Goal: Task Accomplishment & Management: Manage account settings

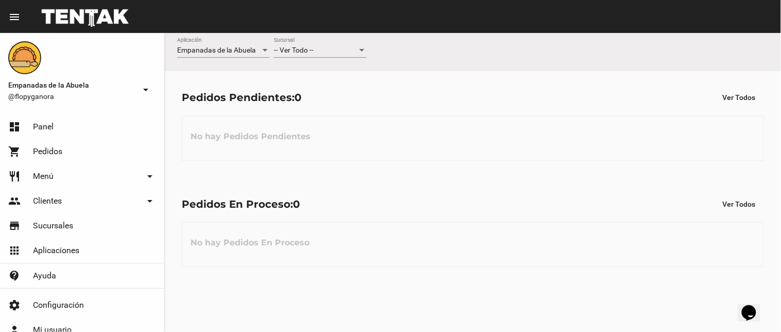
click at [325, 47] on div "-- Ver Todo --" at bounding box center [315, 50] width 83 height 8
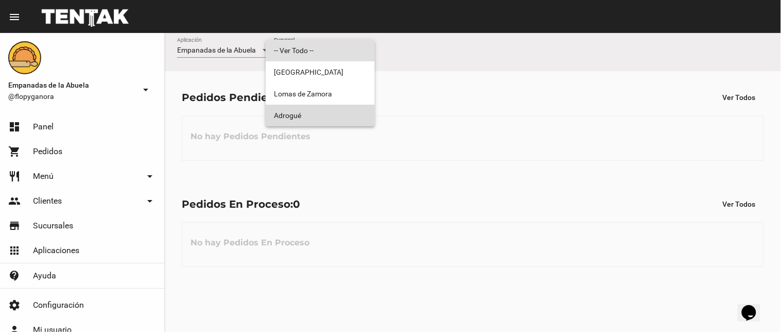
click at [340, 115] on span "Adrogué" at bounding box center [320, 116] width 93 height 22
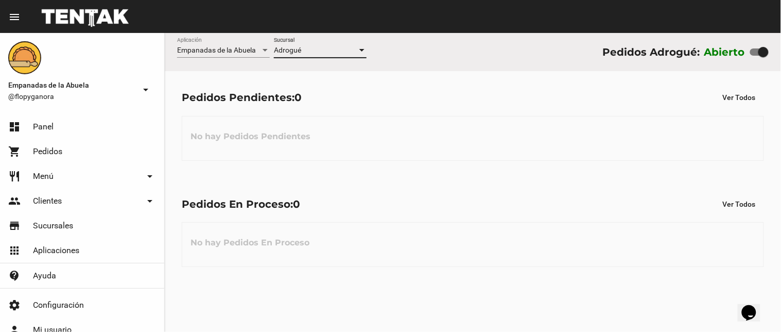
click at [755, 49] on div at bounding box center [759, 51] width 19 height 7
click at [755, 56] on input "checkbox" at bounding box center [755, 56] width 1 height 1
checkbox input "false"
click at [47, 146] on span "Pedidos" at bounding box center [47, 151] width 29 height 10
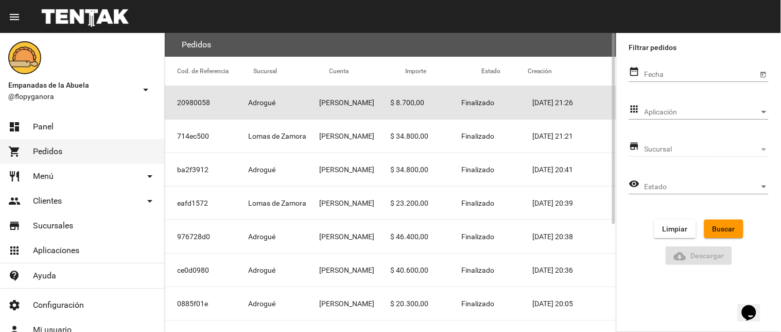
click at [239, 98] on mat-cell "20980058" at bounding box center [206, 102] width 83 height 33
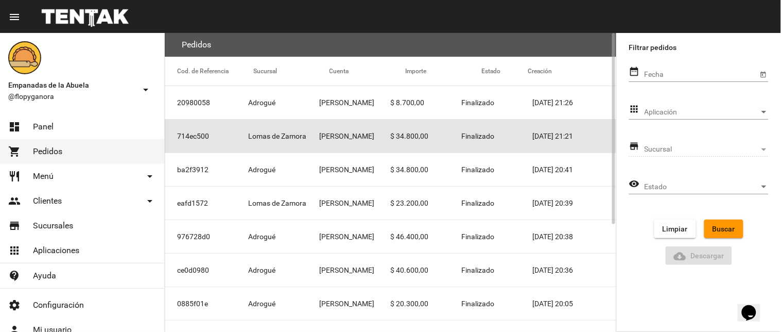
click at [436, 137] on mat-cell "$ 34.800,00" at bounding box center [426, 135] width 71 height 33
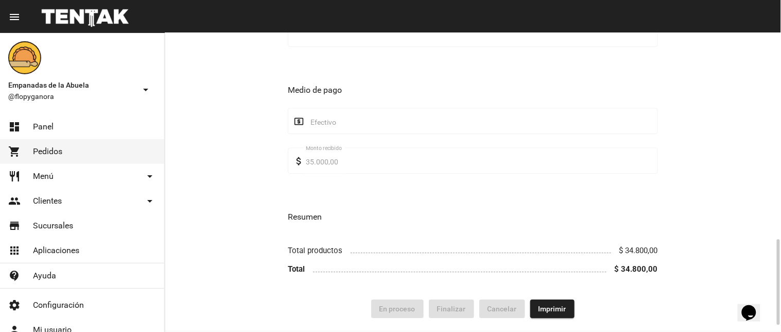
scroll to position [515, 0]
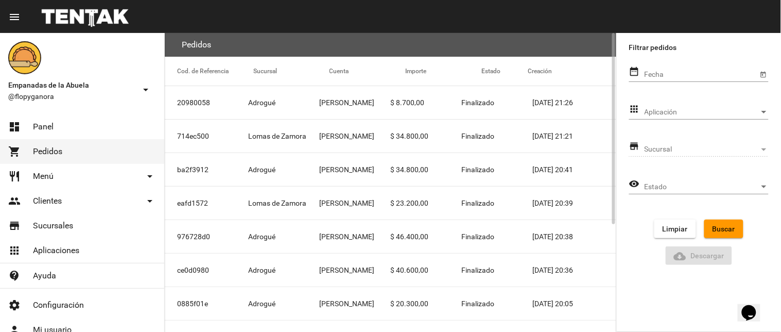
click at [359, 166] on mat-cell "[PERSON_NAME]" at bounding box center [354, 169] width 71 height 33
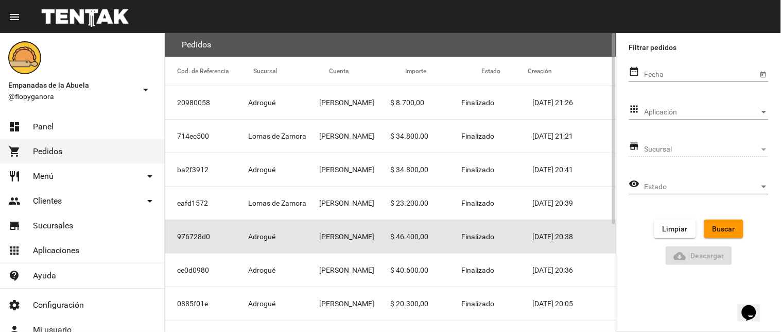
click at [411, 235] on mat-cell "$ 46.400,00" at bounding box center [426, 236] width 71 height 33
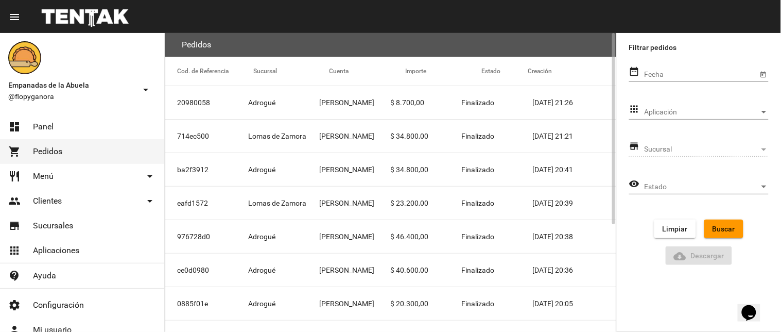
scroll to position [167, 0]
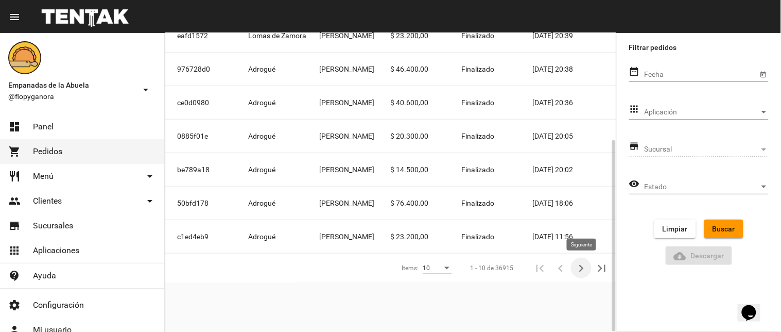
click at [579, 272] on icon "Siguiente" at bounding box center [581, 268] width 14 height 14
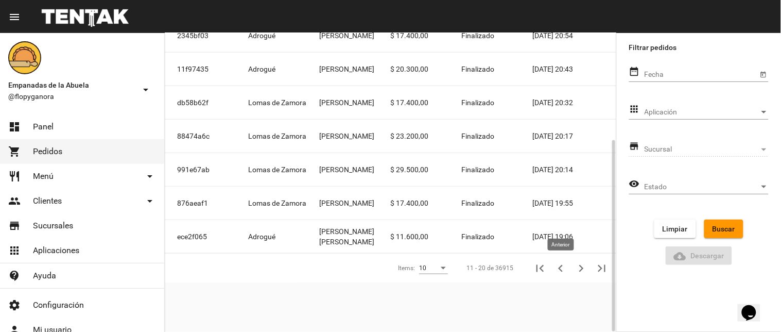
click at [559, 268] on icon "Anterior" at bounding box center [560, 268] width 5 height 7
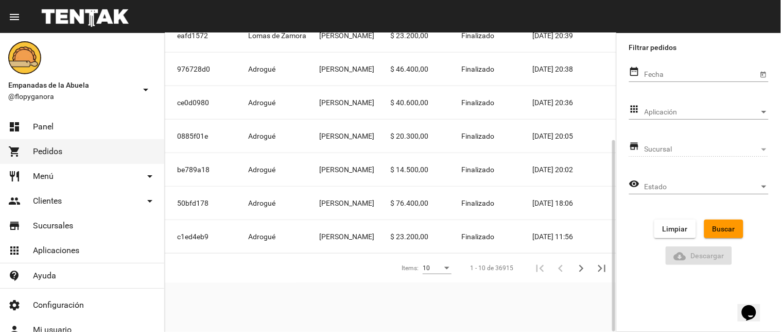
click at [236, 240] on mat-cell "c1ed4eb9" at bounding box center [206, 236] width 83 height 33
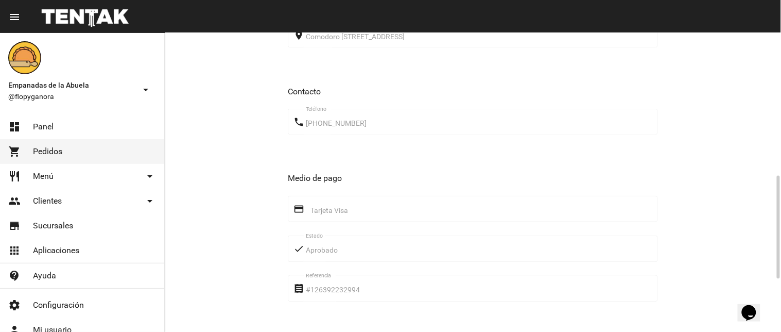
scroll to position [103, 0]
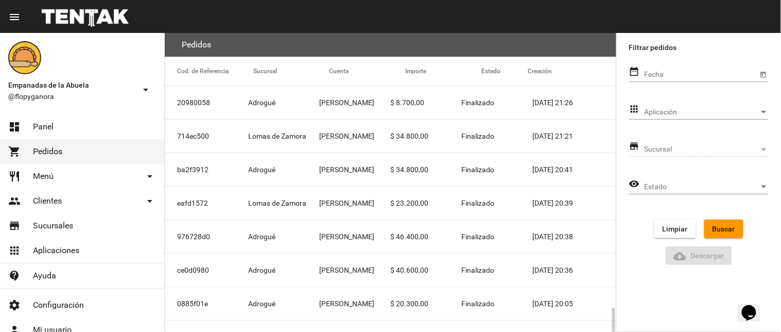
scroll to position [167, 0]
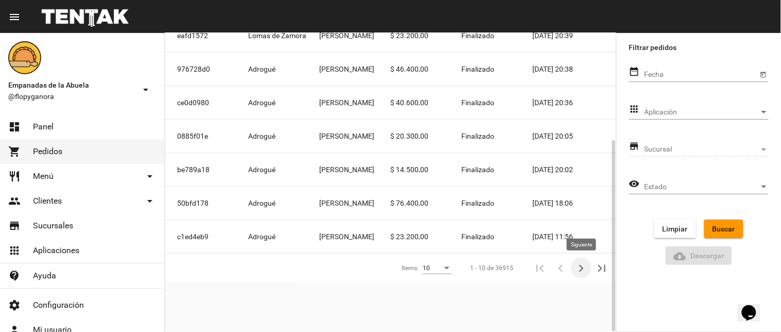
click at [581, 266] on icon "Siguiente" at bounding box center [581, 268] width 5 height 7
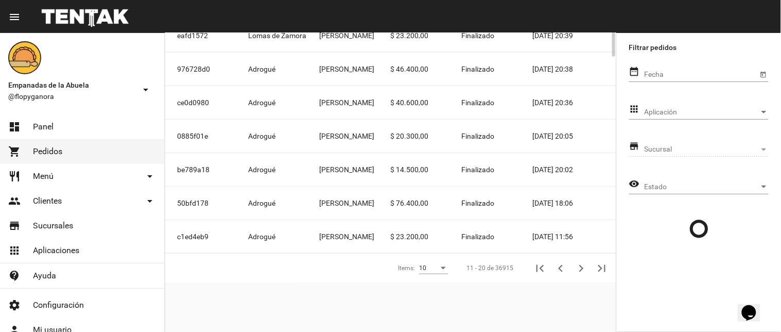
scroll to position [0, 0]
